Goal: Information Seeking & Learning: Learn about a topic

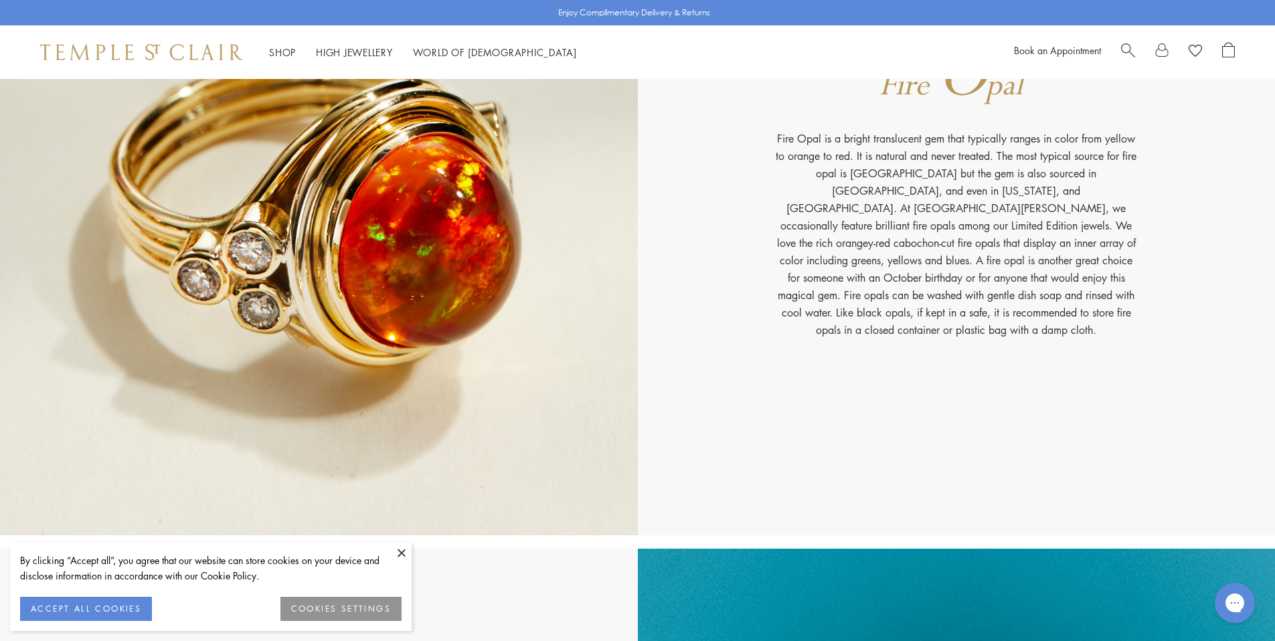
scroll to position [10405, 0]
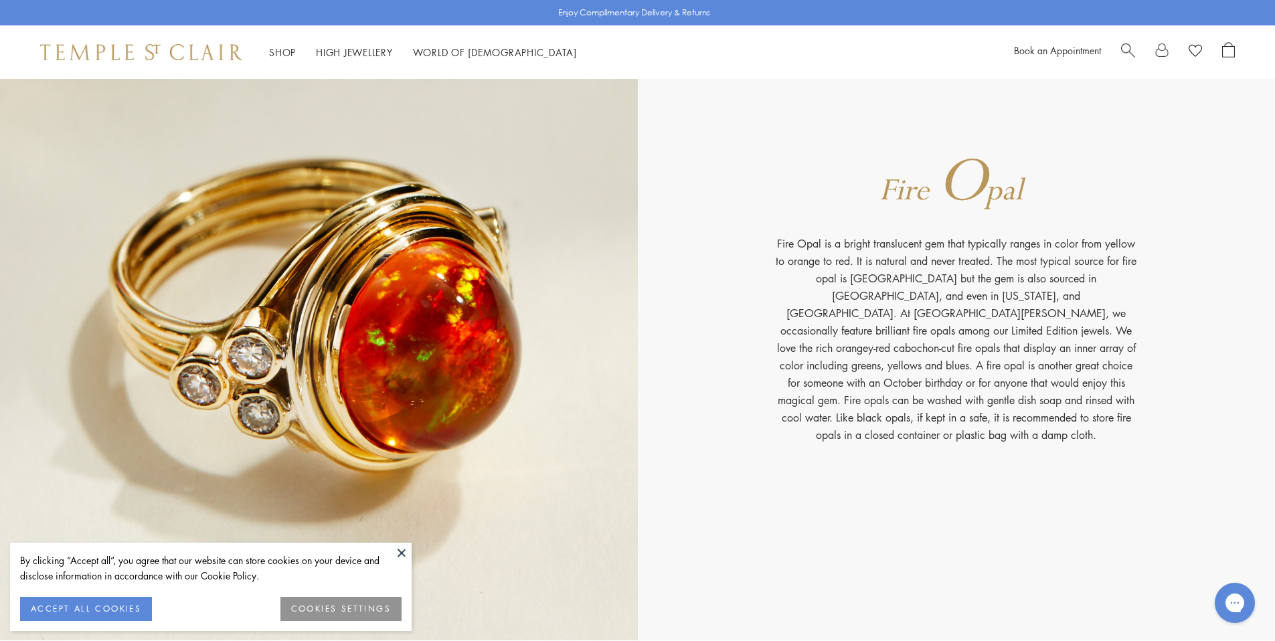
click at [405, 232] on img at bounding box center [319, 304] width 638 height 671
drag, startPoint x: 347, startPoint y: 333, endPoint x: 633, endPoint y: 324, distance: 286.0
click at [347, 333] on img at bounding box center [319, 304] width 638 height 671
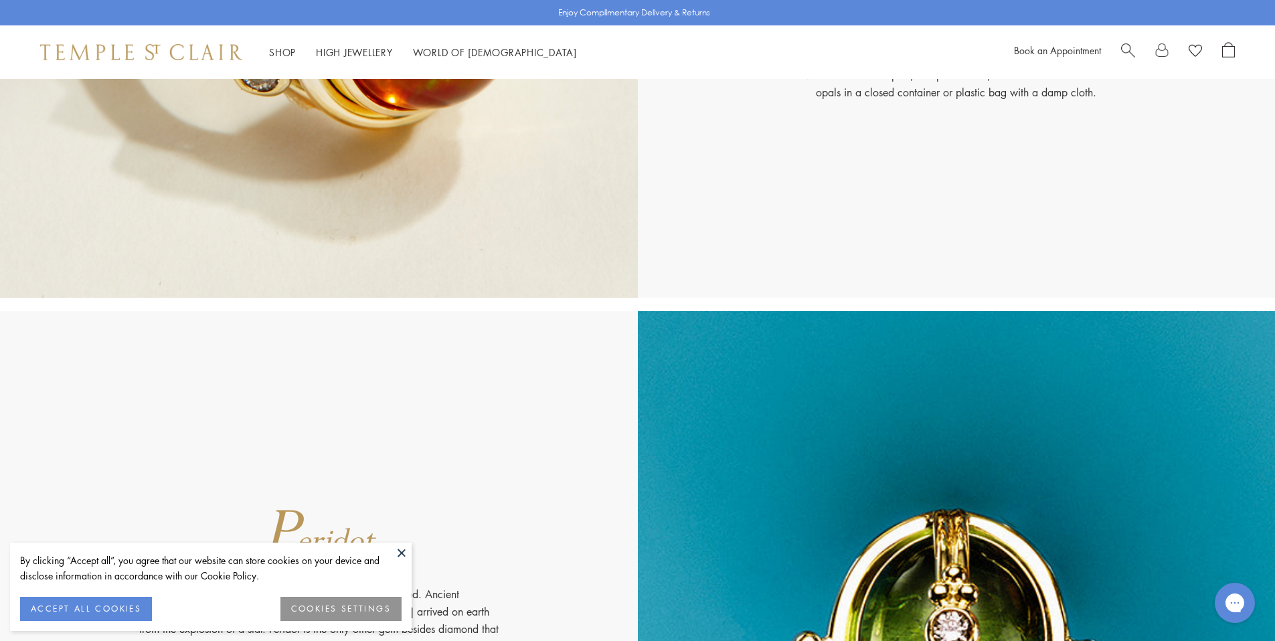
scroll to position [10455, 0]
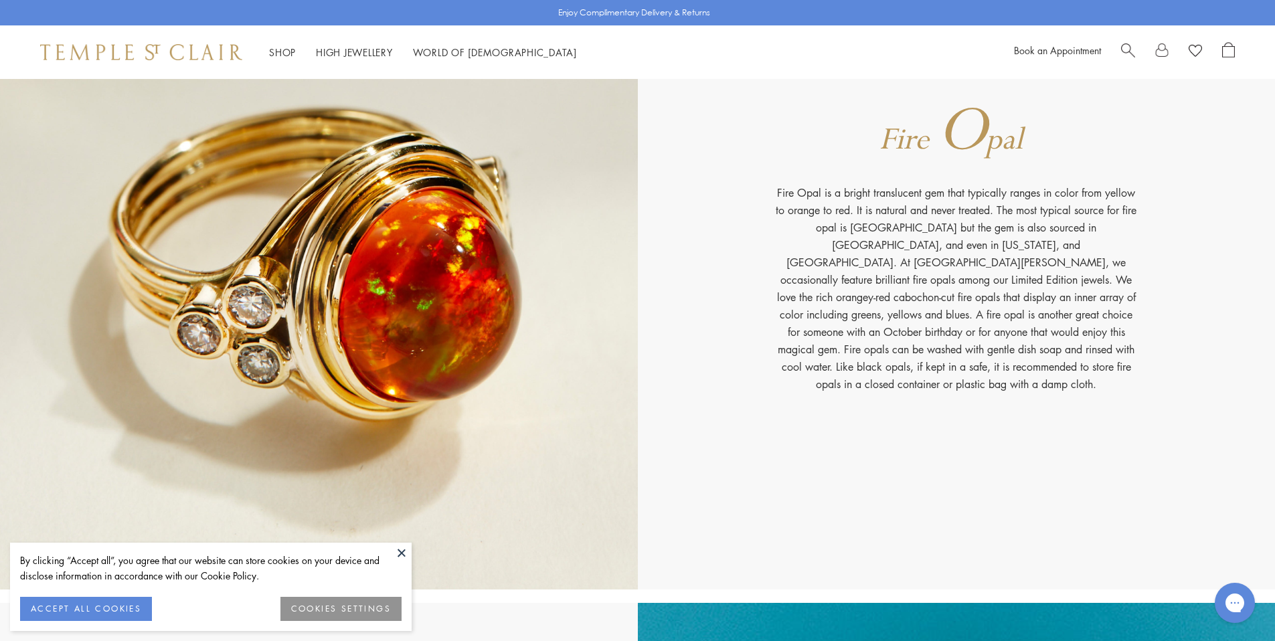
drag, startPoint x: 593, startPoint y: 414, endPoint x: 835, endPoint y: 472, distance: 249.1
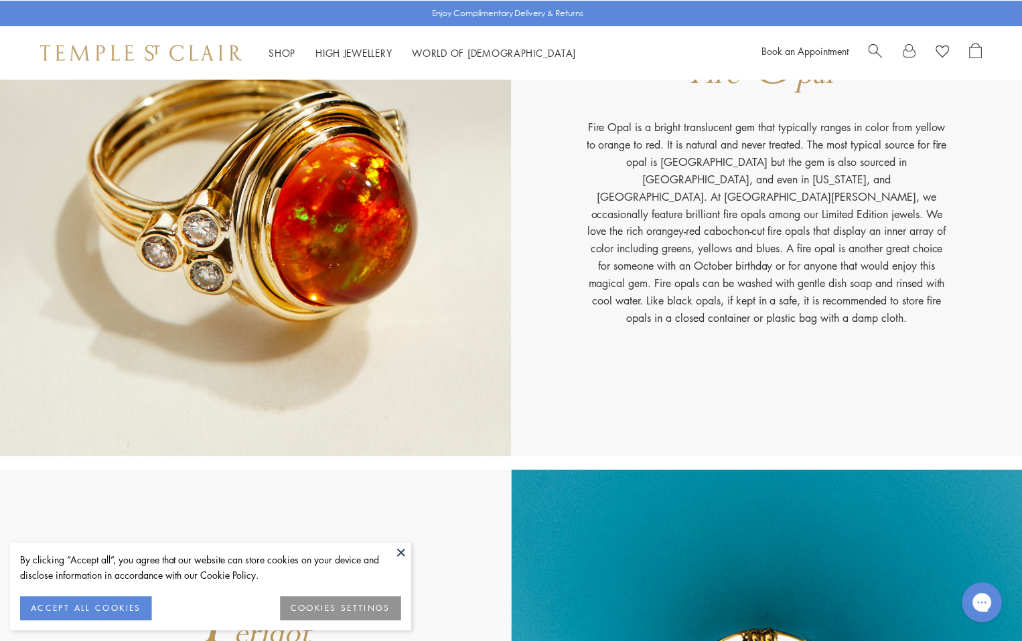
scroll to position [8459, 0]
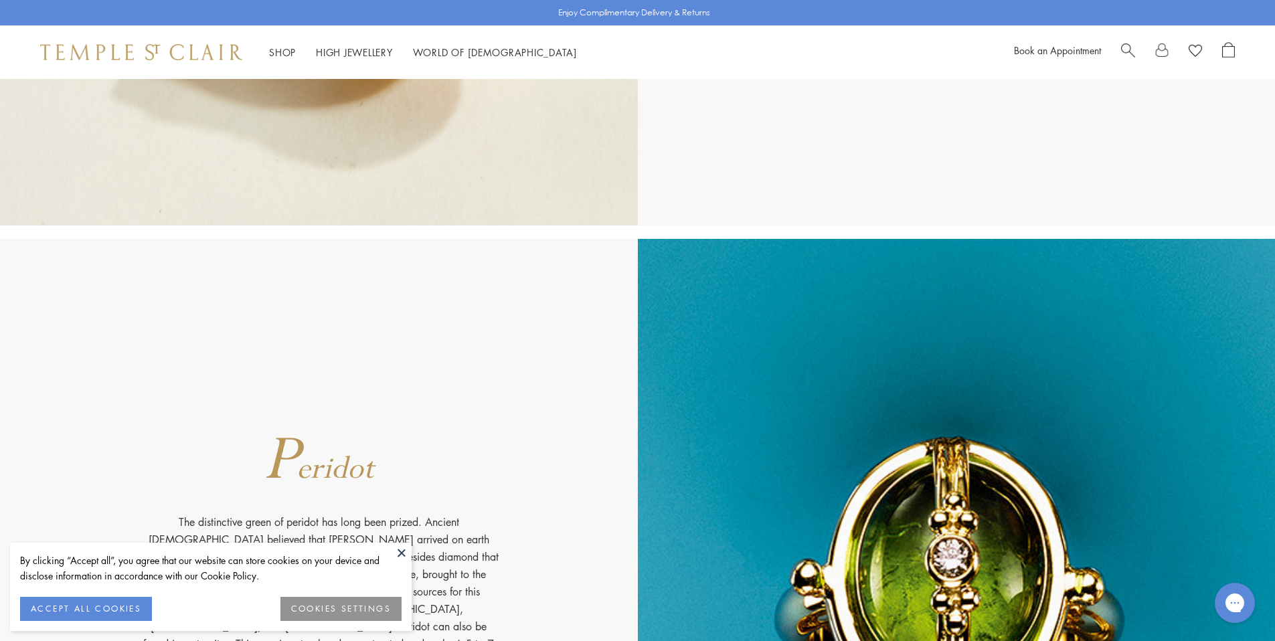
scroll to position [10992, 0]
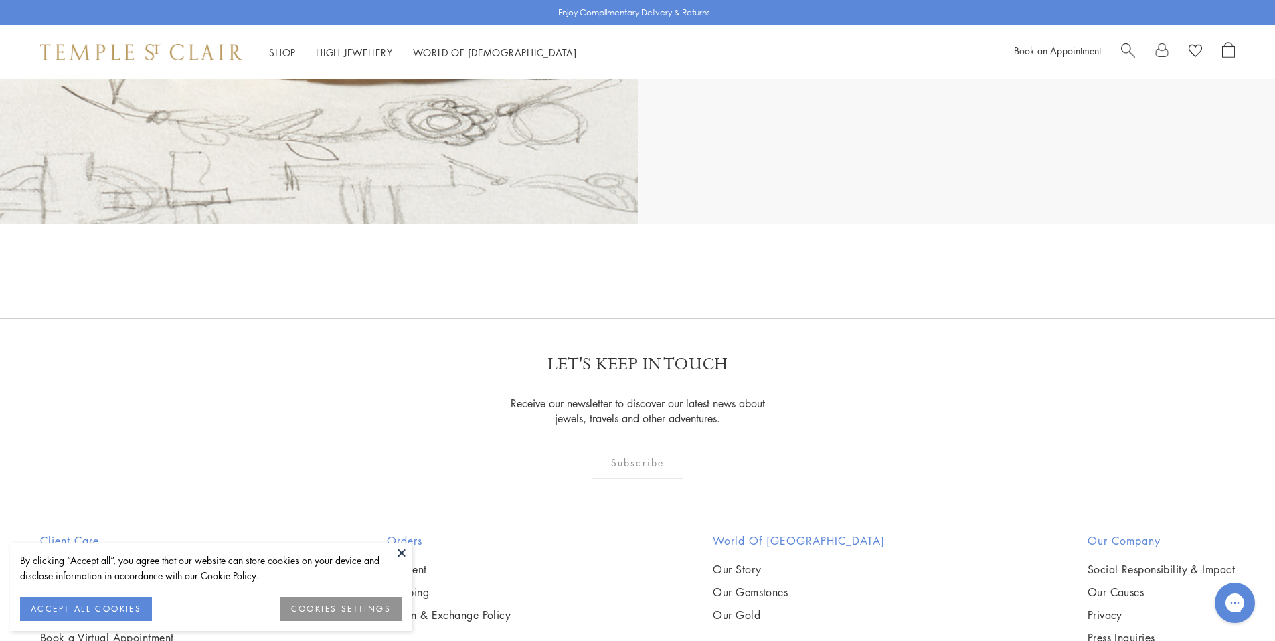
scroll to position [21942, 0]
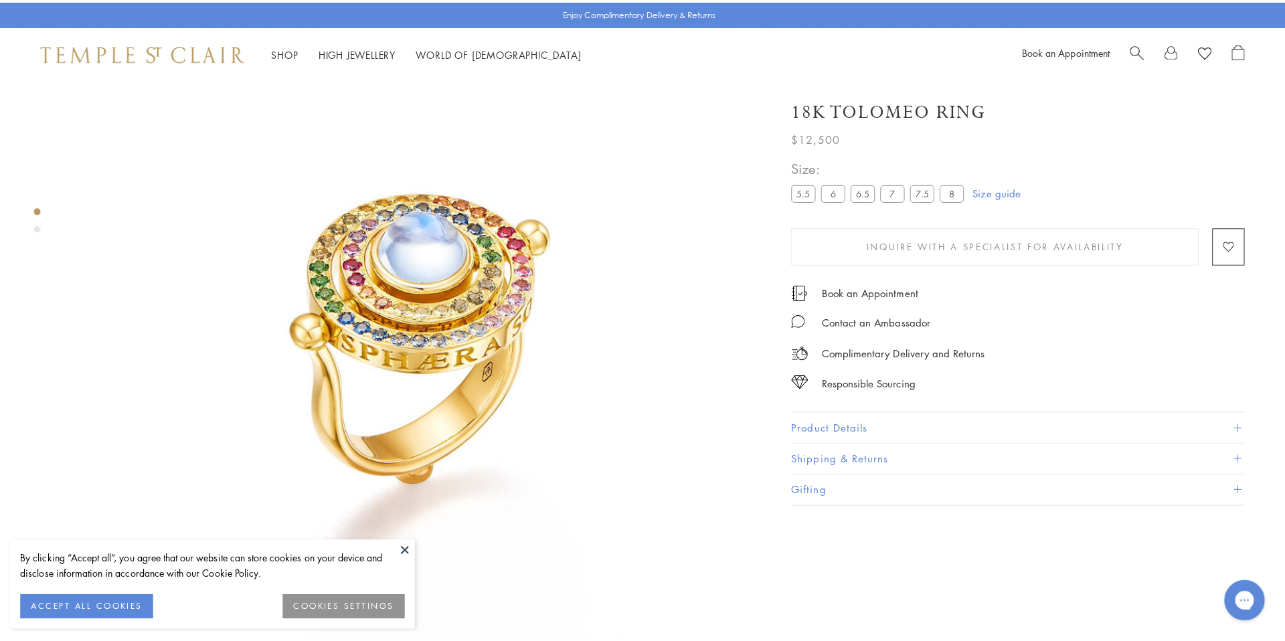
scroll to position [79, 0]
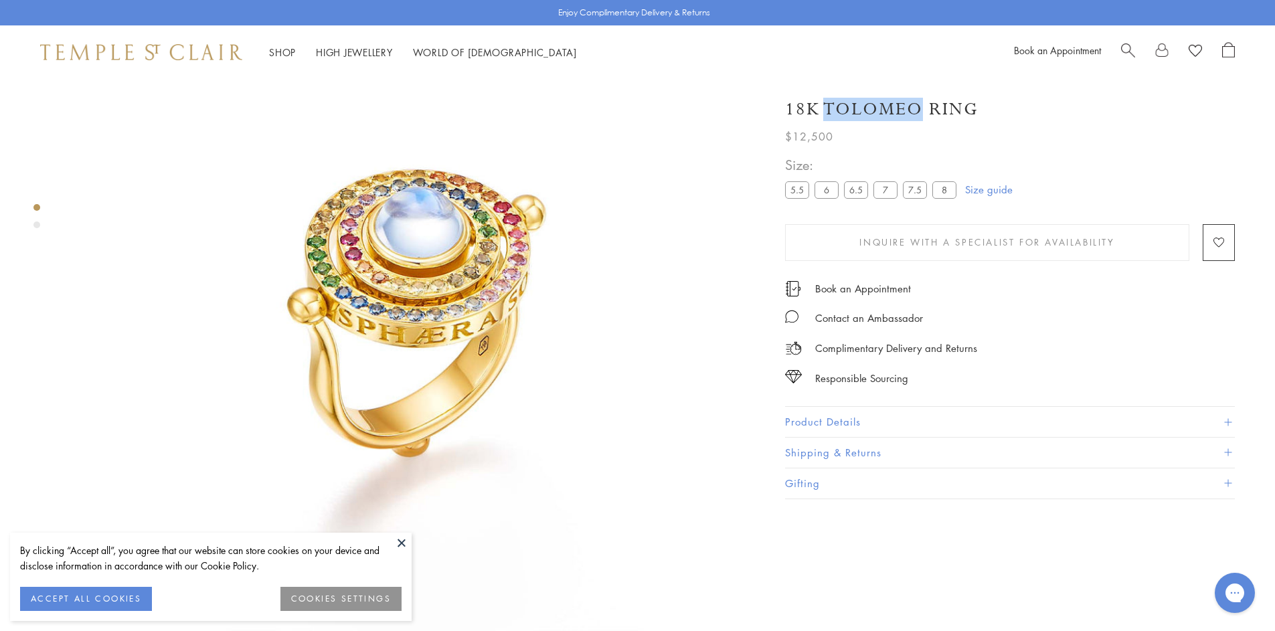
click at [1127, 47] on span "Search" at bounding box center [1128, 49] width 14 height 14
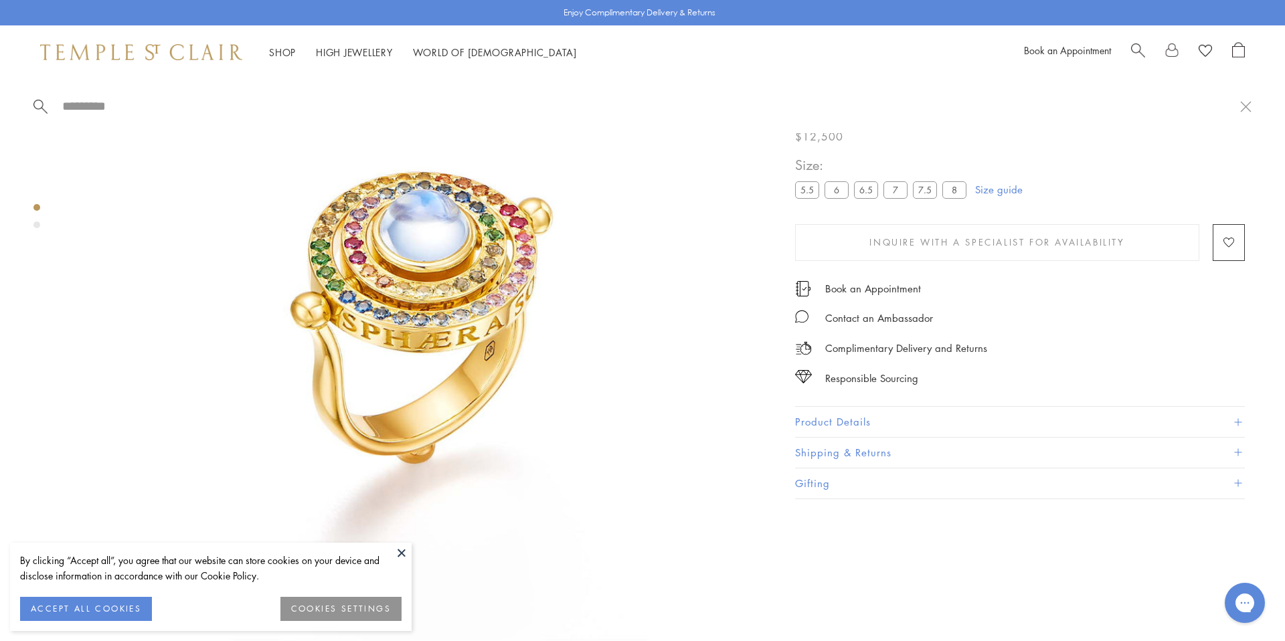
paste input "*******"
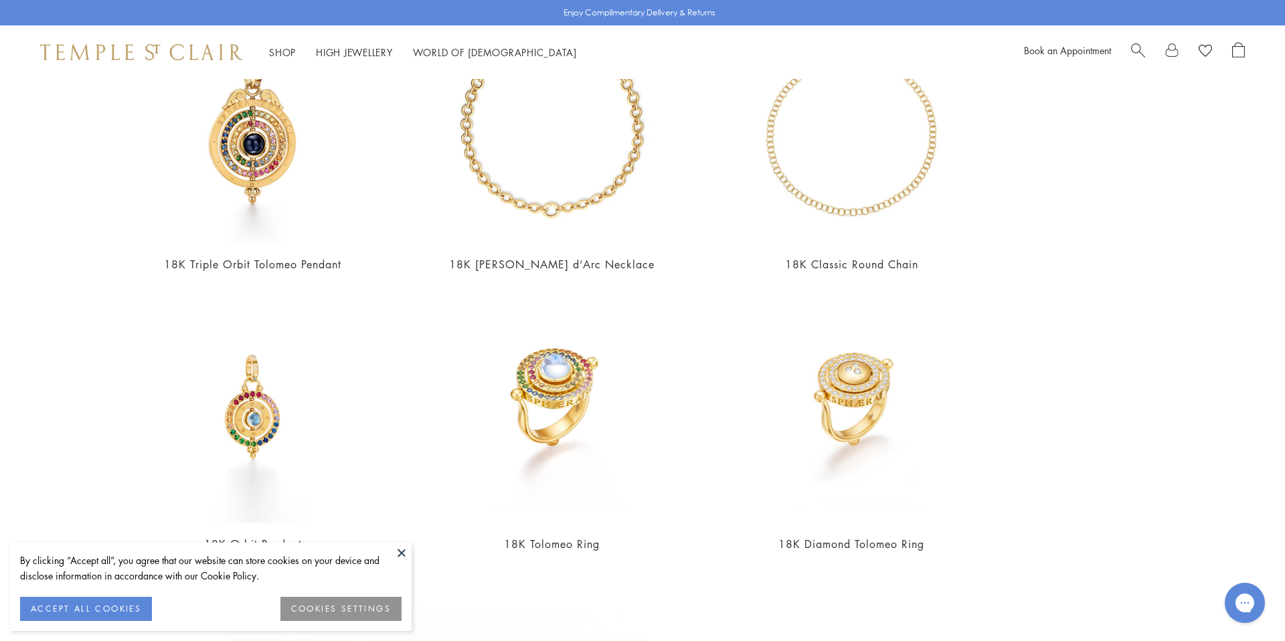
scroll to position [479, 0]
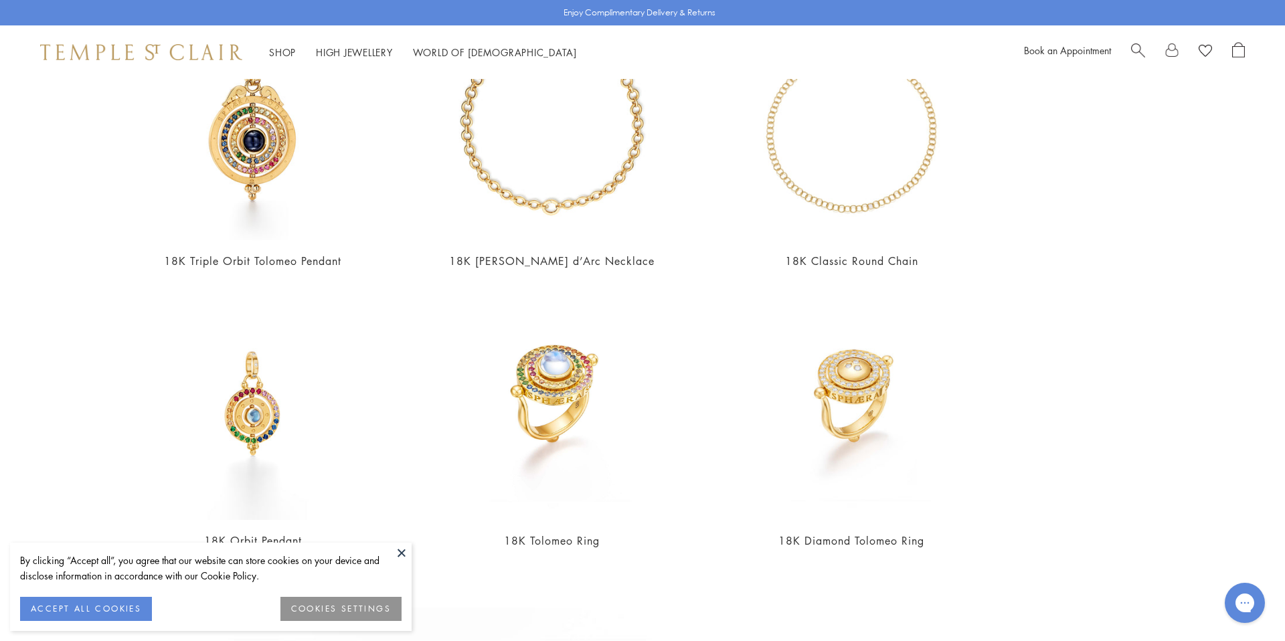
type input "*******"
